Goal: Information Seeking & Learning: Learn about a topic

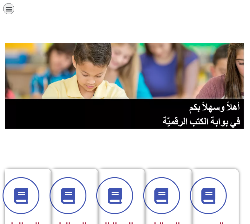
click at [192, 146] on section "الصف الأول الصف الثاني الصف الثالث الصف الرابع الصف الخامس" at bounding box center [125, 211] width 250 height 164
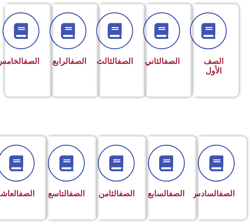
scroll to position [165, 0]
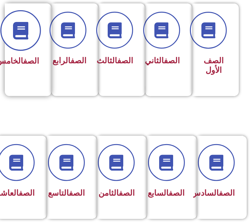
click at [17, 41] on span at bounding box center [21, 30] width 41 height 41
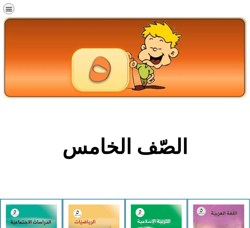
click at [29, 134] on section "الصّف الخامس" at bounding box center [125, 150] width 250 height 97
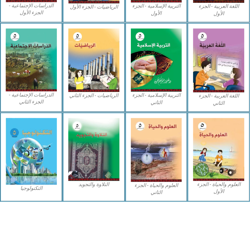
scroll to position [266, 0]
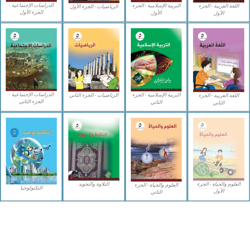
click at [236, 186] on figcaption "العلوم والحياة - الجزء الأول" at bounding box center [218, 188] width 51 height 14
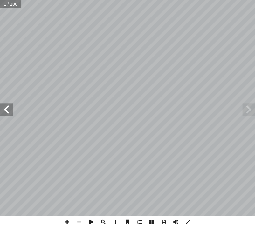
click at [8, 115] on span at bounding box center [6, 109] width 13 height 13
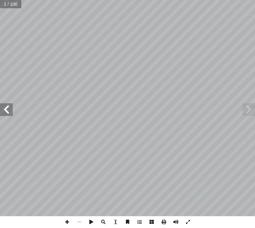
click at [8, 115] on span at bounding box center [6, 109] width 13 height 13
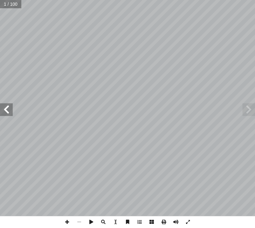
click at [8, 115] on span at bounding box center [6, 109] width 13 height 13
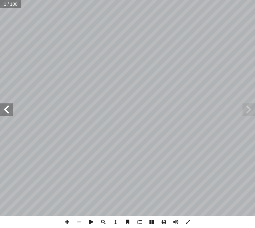
click at [8, 115] on span at bounding box center [6, 109] width 13 height 13
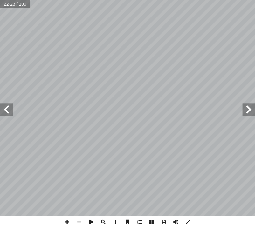
click at [8, 115] on span at bounding box center [6, 109] width 13 height 13
click at [7, 113] on span at bounding box center [6, 109] width 13 height 13
click at [5, 110] on span at bounding box center [6, 109] width 13 height 13
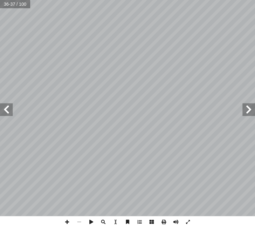
click at [5, 115] on span at bounding box center [6, 109] width 13 height 13
click at [249, 113] on span at bounding box center [248, 109] width 13 height 13
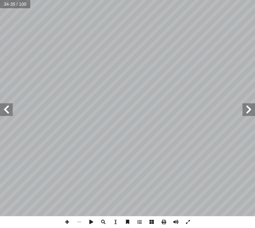
click at [249, 113] on span at bounding box center [248, 109] width 13 height 13
